Goal: Find specific page/section: Find specific page/section

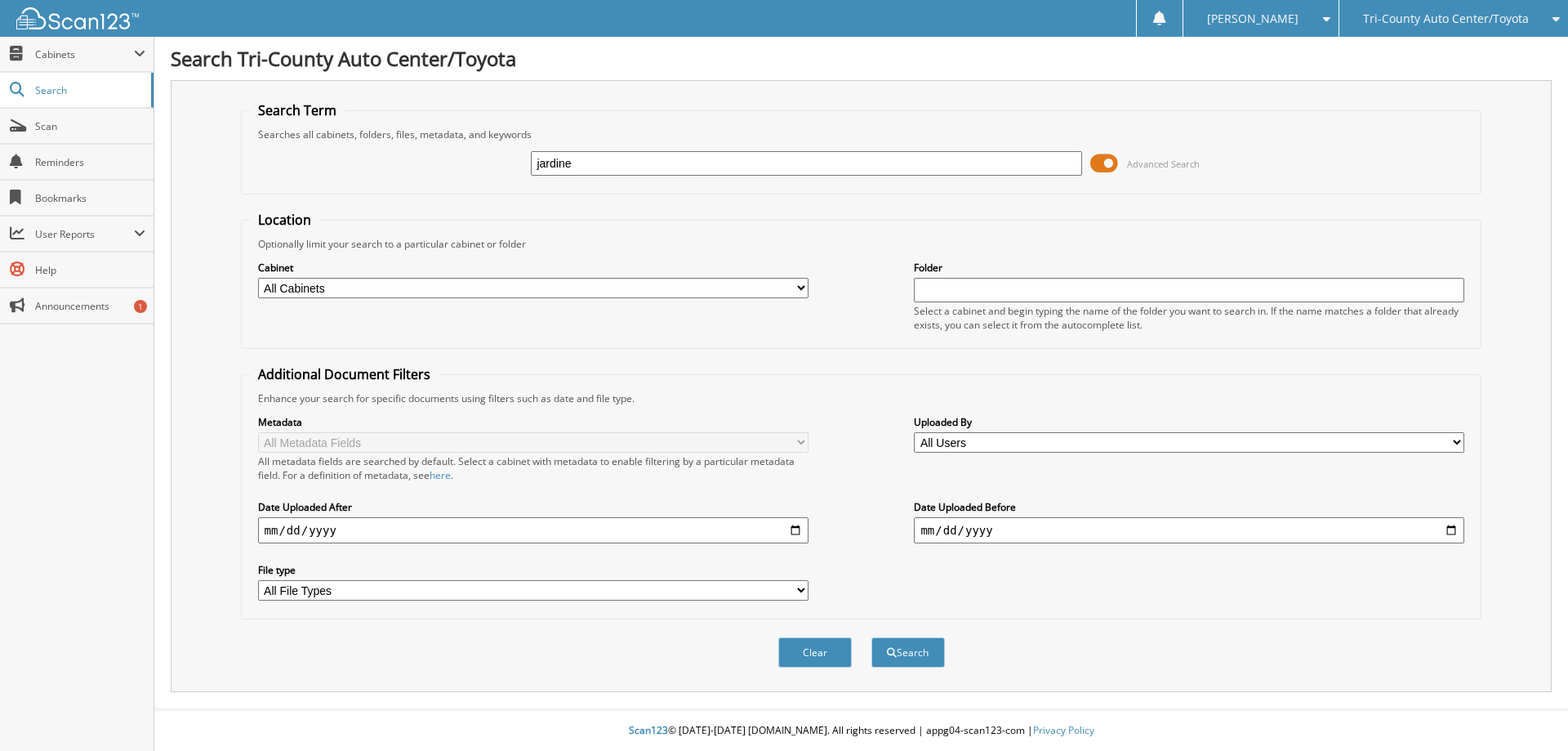
type input "jardine"
click at [872, 638] on button "Search" at bounding box center [908, 653] width 73 height 30
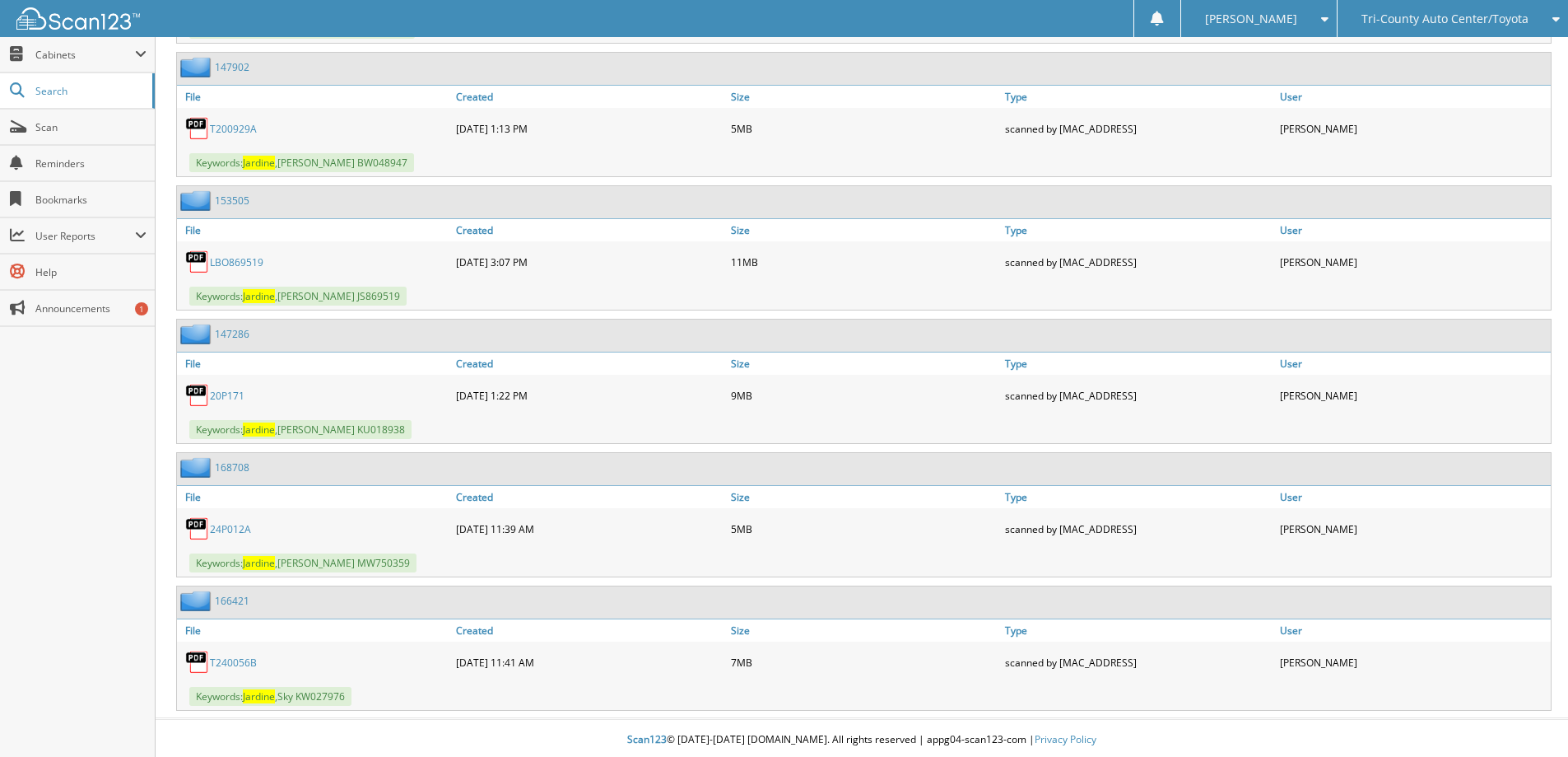
scroll to position [922, 0]
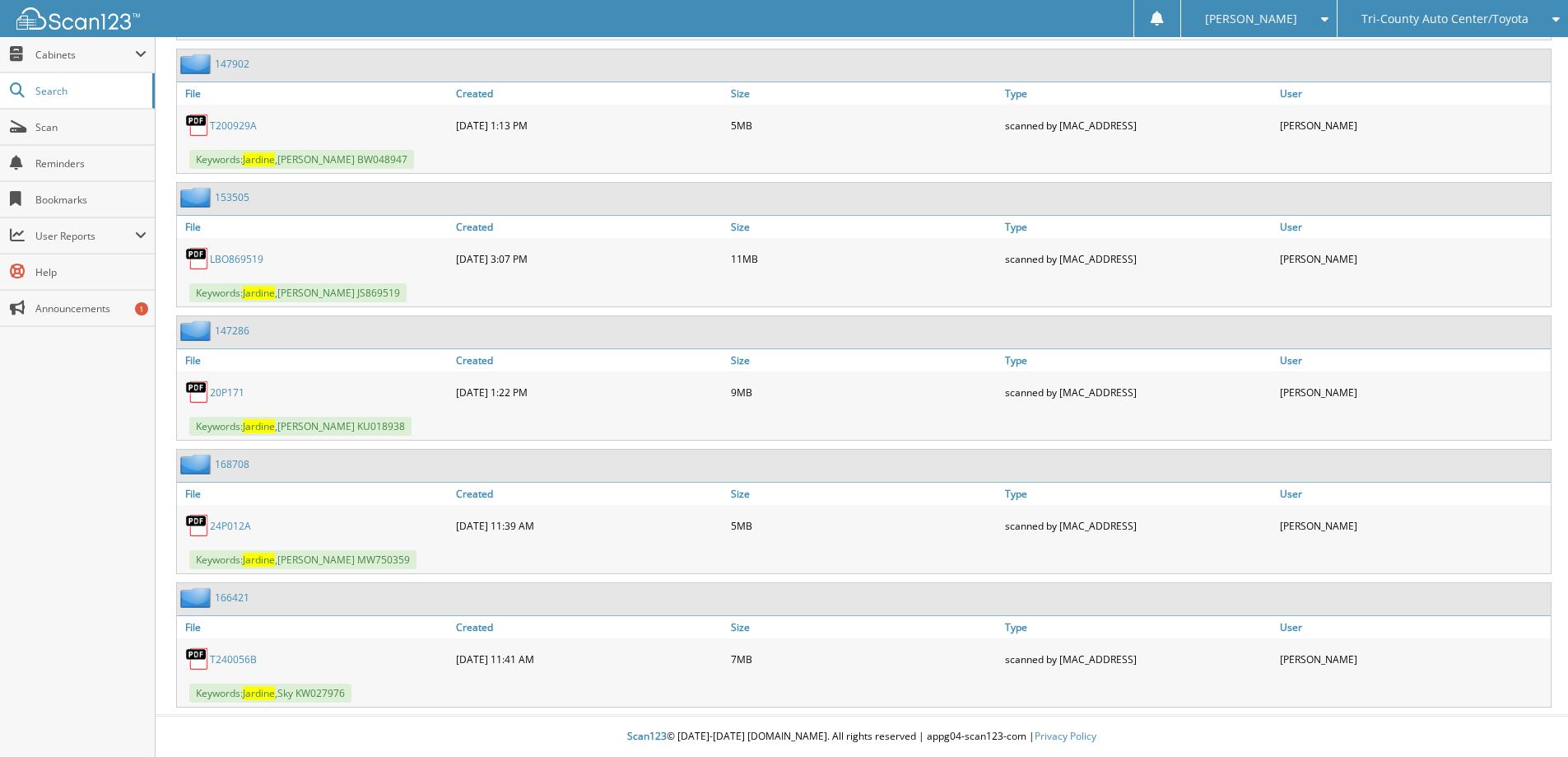
click at [242, 662] on link "T240056B" at bounding box center [233, 659] width 47 height 14
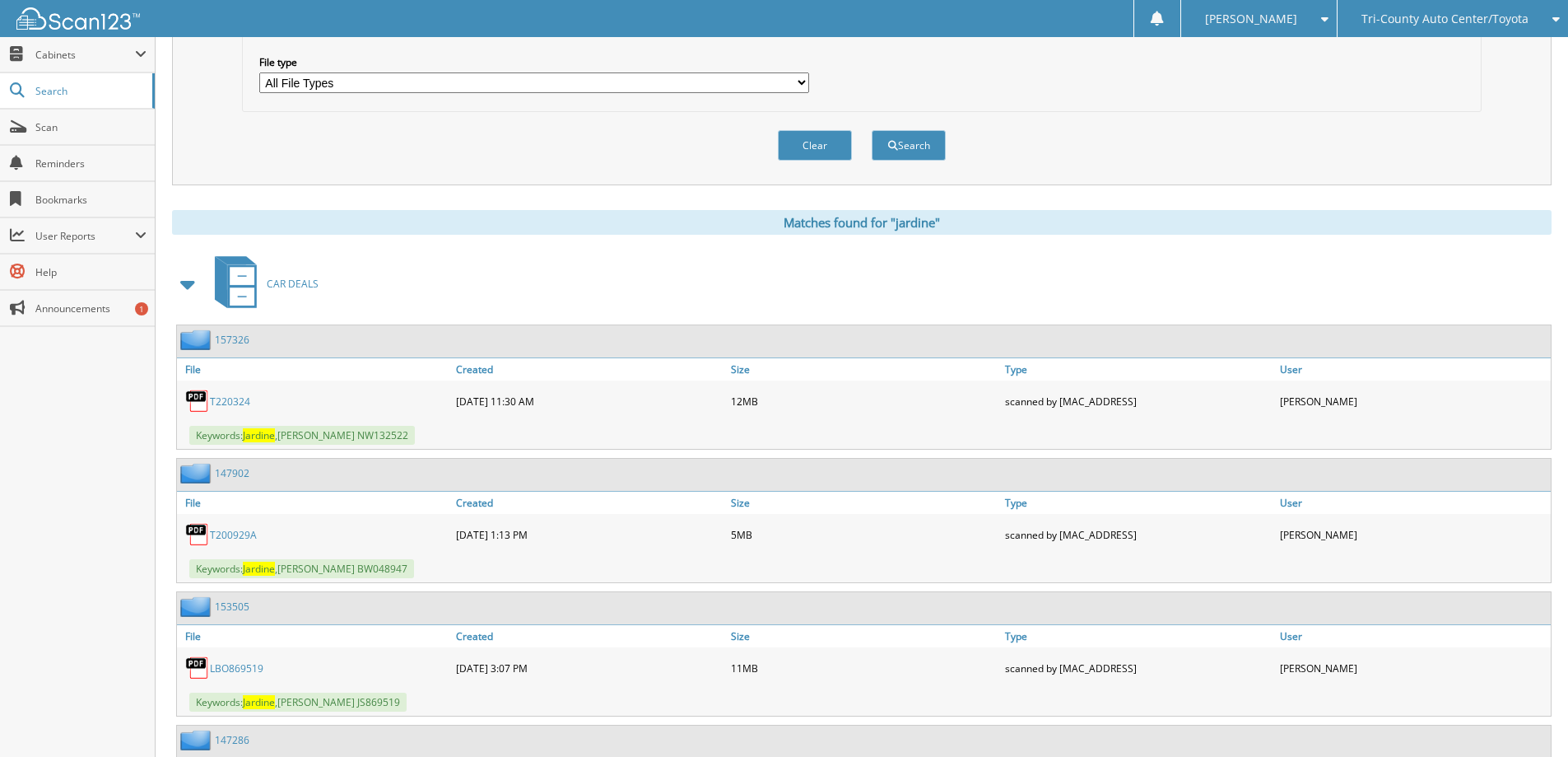
scroll to position [510, 0]
